Goal: Task Accomplishment & Management: Manage account settings

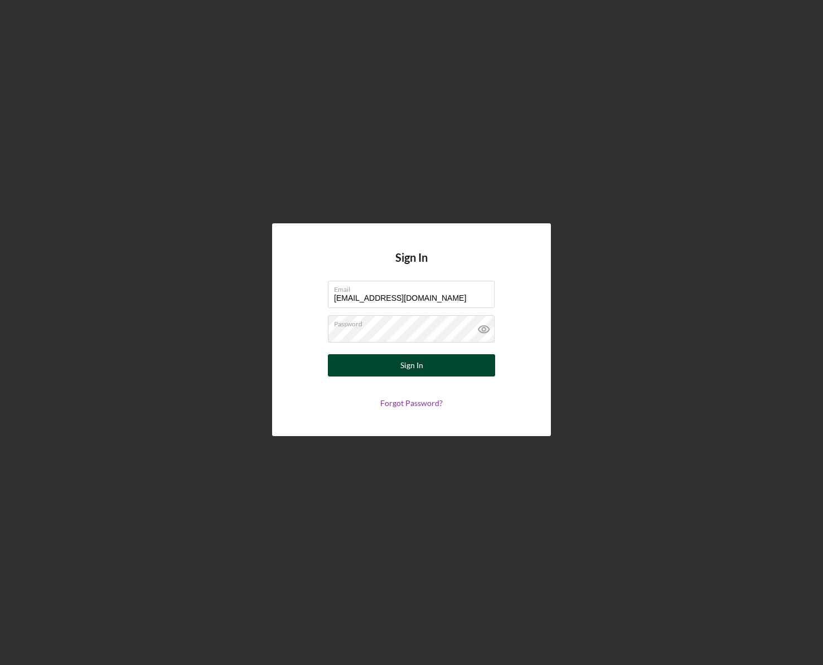
type input "[EMAIL_ADDRESS][DOMAIN_NAME]"
click at [451, 370] on button "Sign In" at bounding box center [411, 365] width 167 height 22
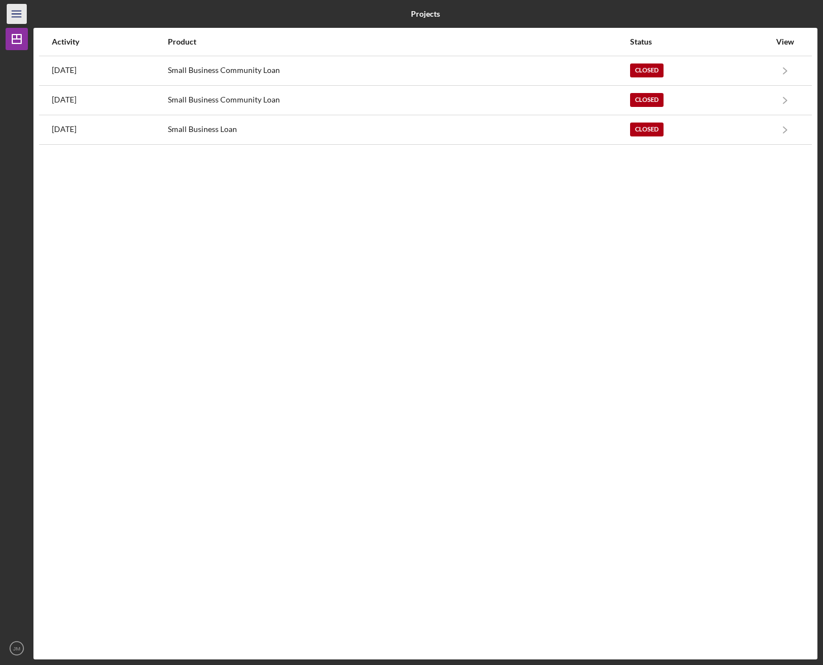
click at [23, 14] on icon "Icon/Menu" at bounding box center [16, 14] width 25 height 25
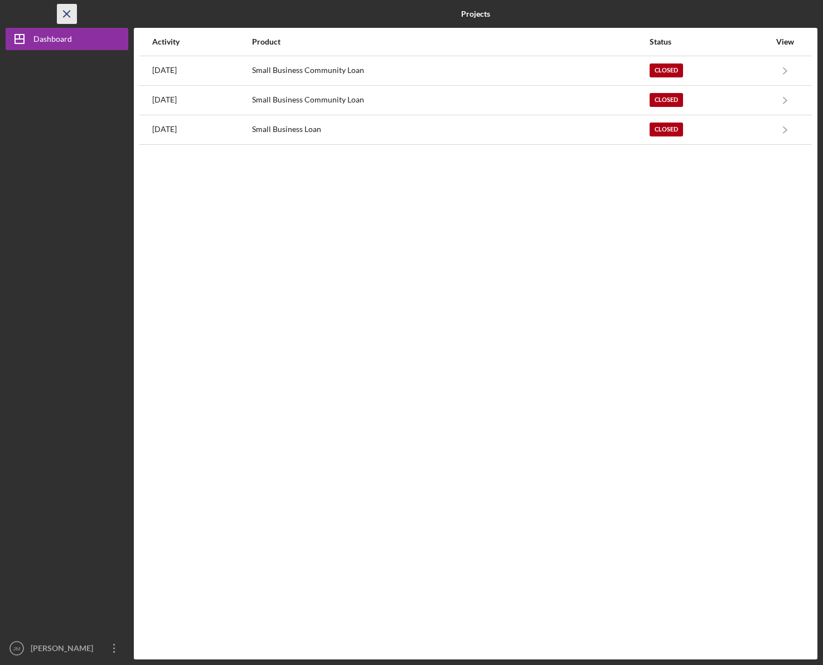
click at [74, 15] on icon "Icon/Menu Close" at bounding box center [67, 14] width 25 height 25
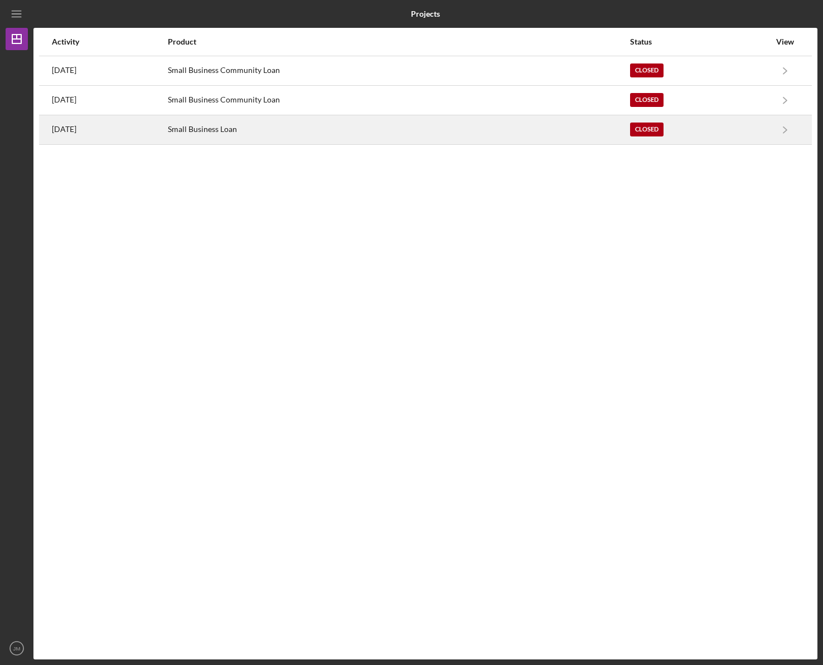
click at [720, 132] on div "Closed" at bounding box center [700, 130] width 140 height 28
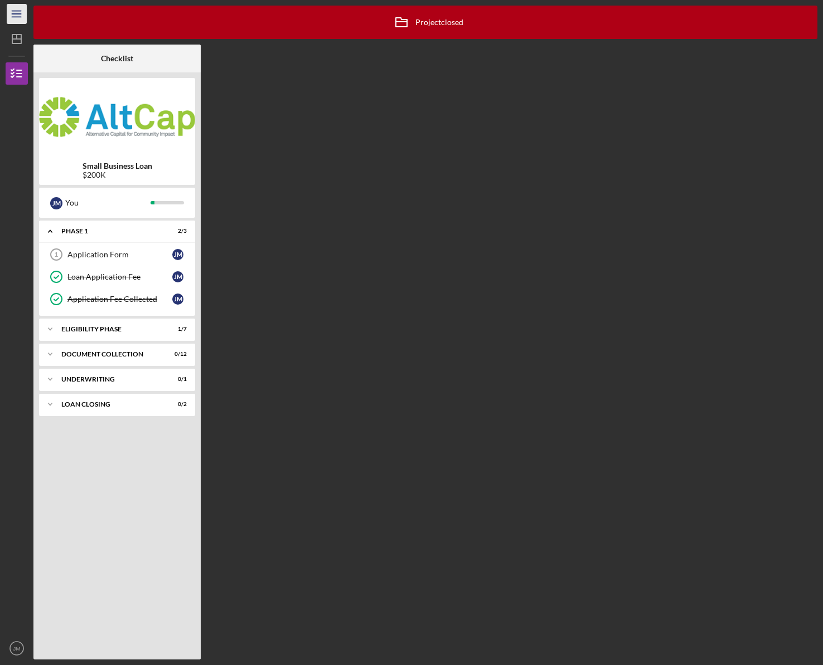
click at [17, 15] on icon "Icon/Menu" at bounding box center [16, 14] width 25 height 25
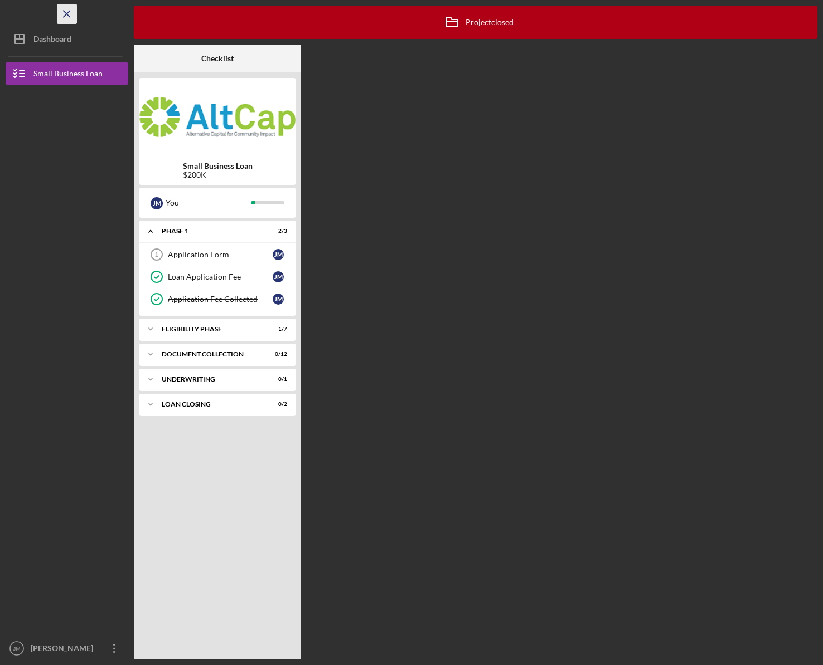
click at [70, 14] on icon "Icon/Menu Close" at bounding box center [67, 14] width 25 height 25
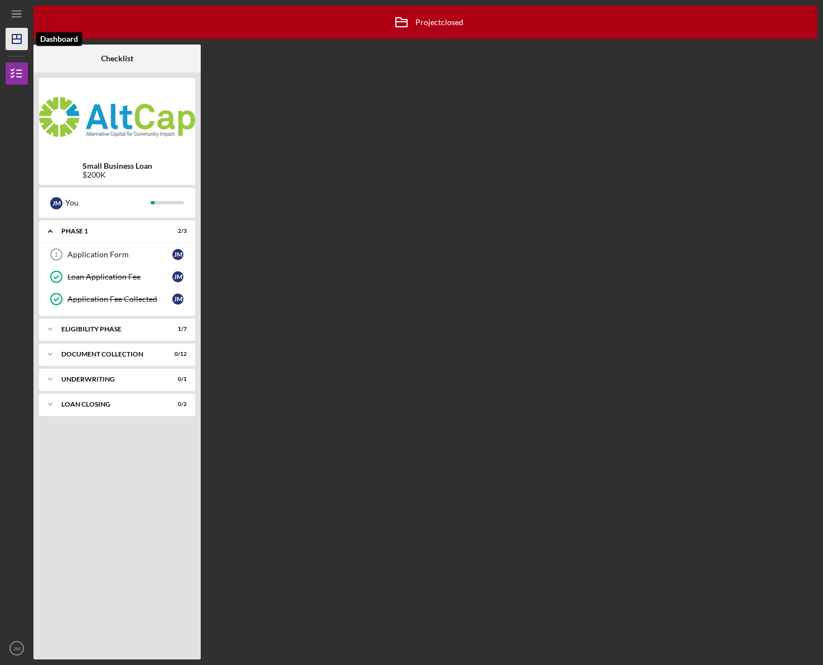
click at [13, 42] on polygon "button" at bounding box center [16, 39] width 9 height 9
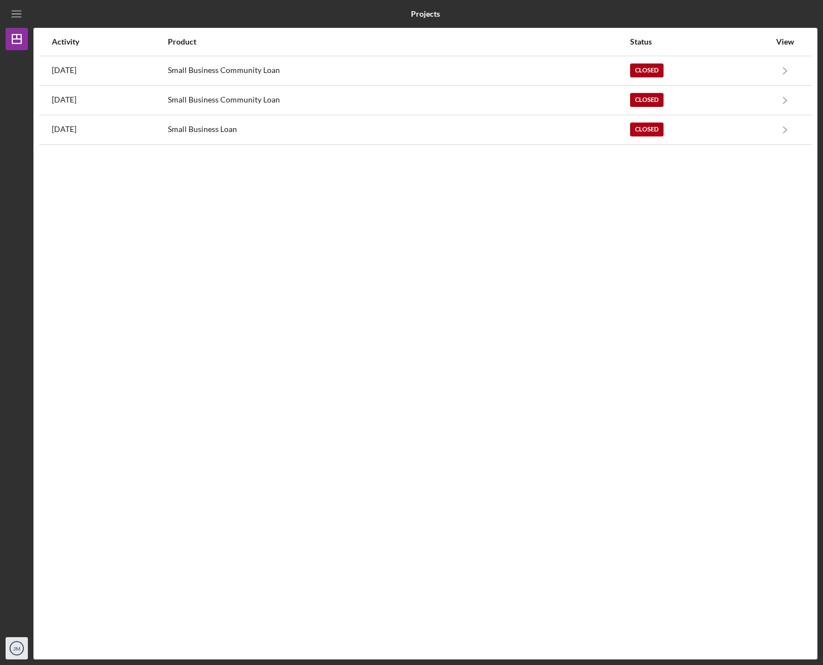
click at [13, 650] on text "JM" at bounding box center [16, 649] width 7 height 6
click at [48, 622] on link "Logout" at bounding box center [67, 622] width 123 height 23
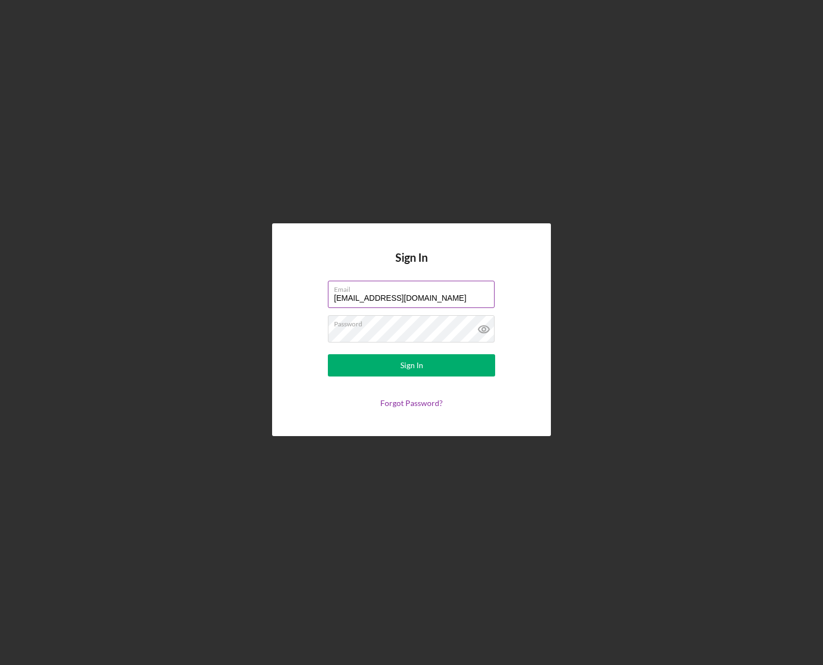
drag, startPoint x: 460, startPoint y: 298, endPoint x: 232, endPoint y: 288, distance: 228.2
click at [328, 288] on input "[EMAIL_ADDRESS][DOMAIN_NAME]" at bounding box center [411, 294] width 167 height 27
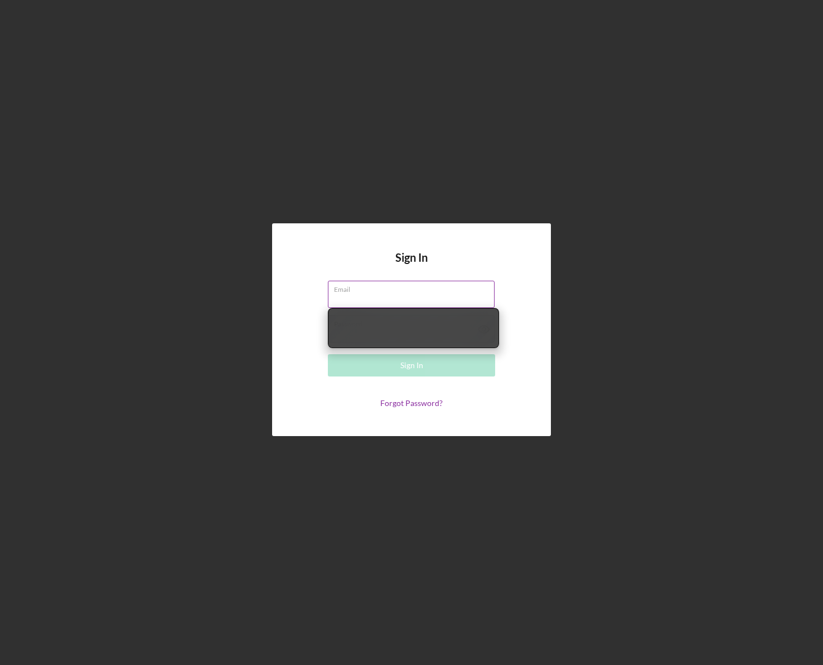
click at [401, 300] on input "Email" at bounding box center [411, 294] width 167 height 27
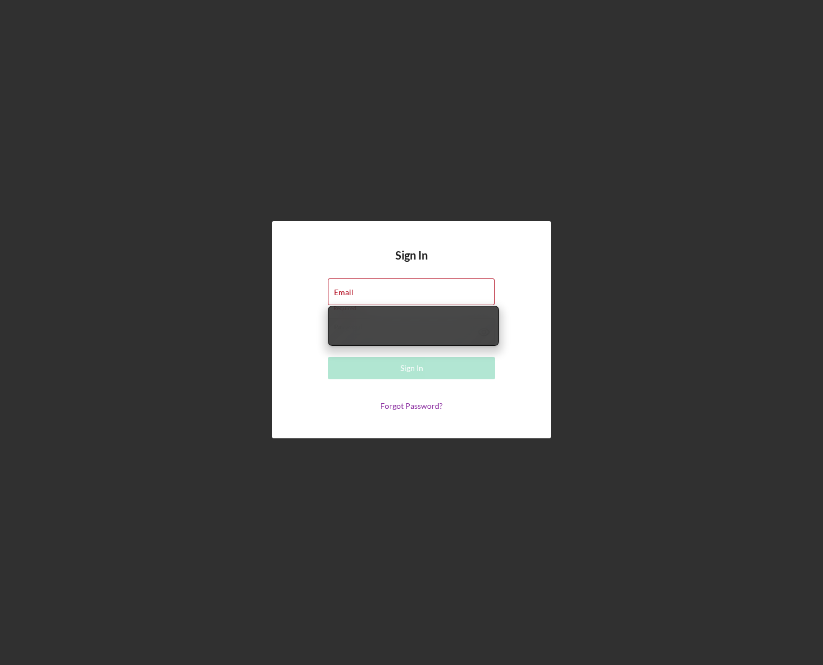
click at [753, 298] on div "Sign In Email Required Password Sign In Forgot Password?" at bounding box center [411, 330] width 811 height 660
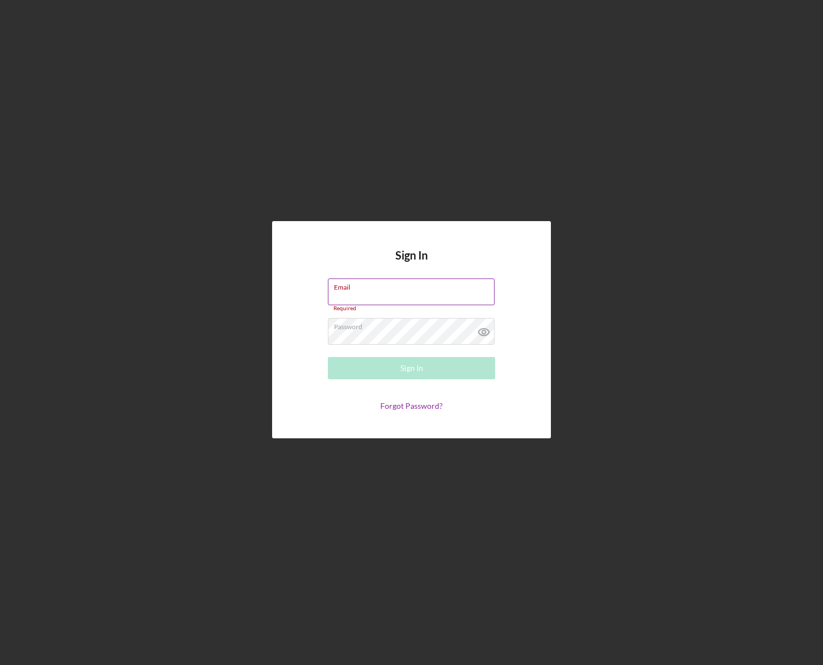
click at [363, 297] on input "Email" at bounding box center [411, 292] width 167 height 27
